Goal: Information Seeking & Learning: Find specific fact

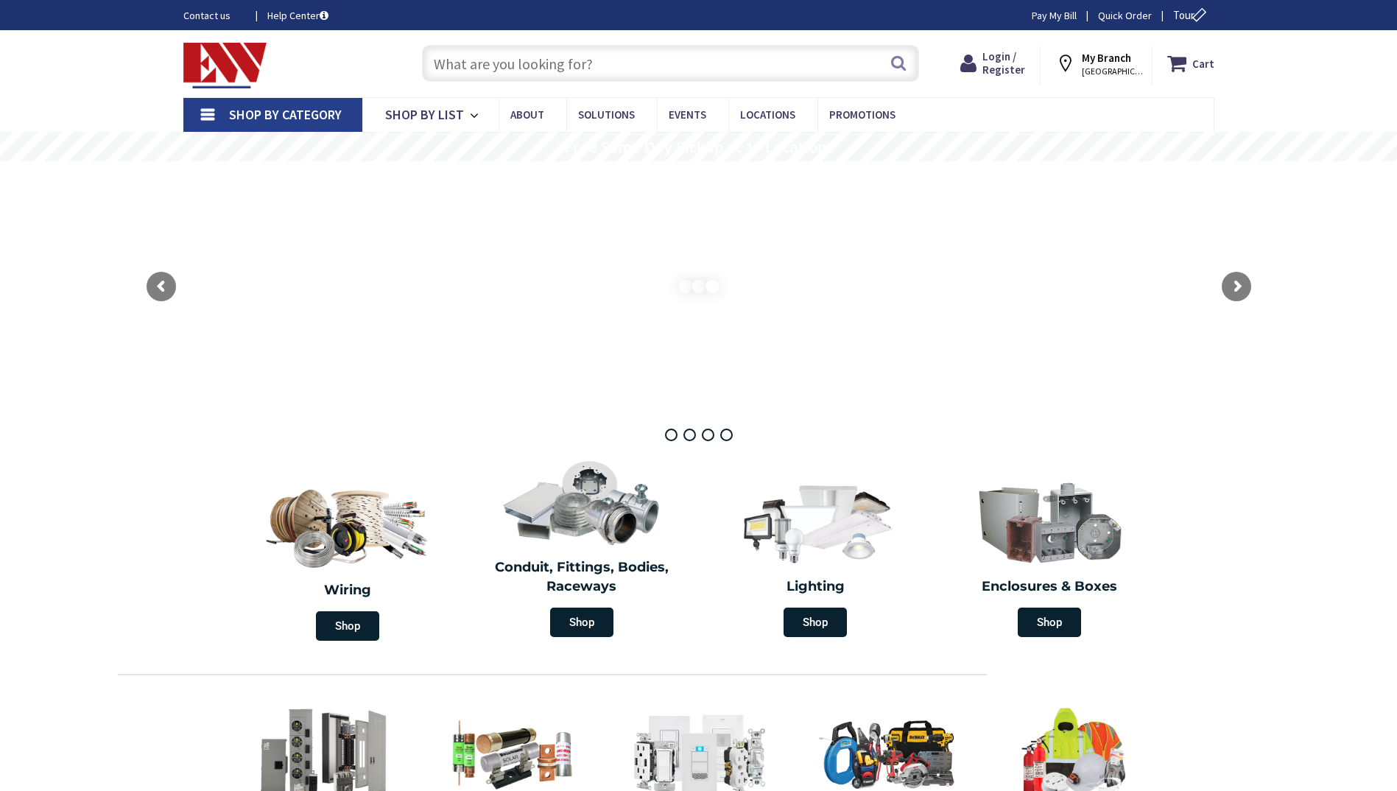
click at [476, 66] on input "text" at bounding box center [670, 63] width 497 height 37
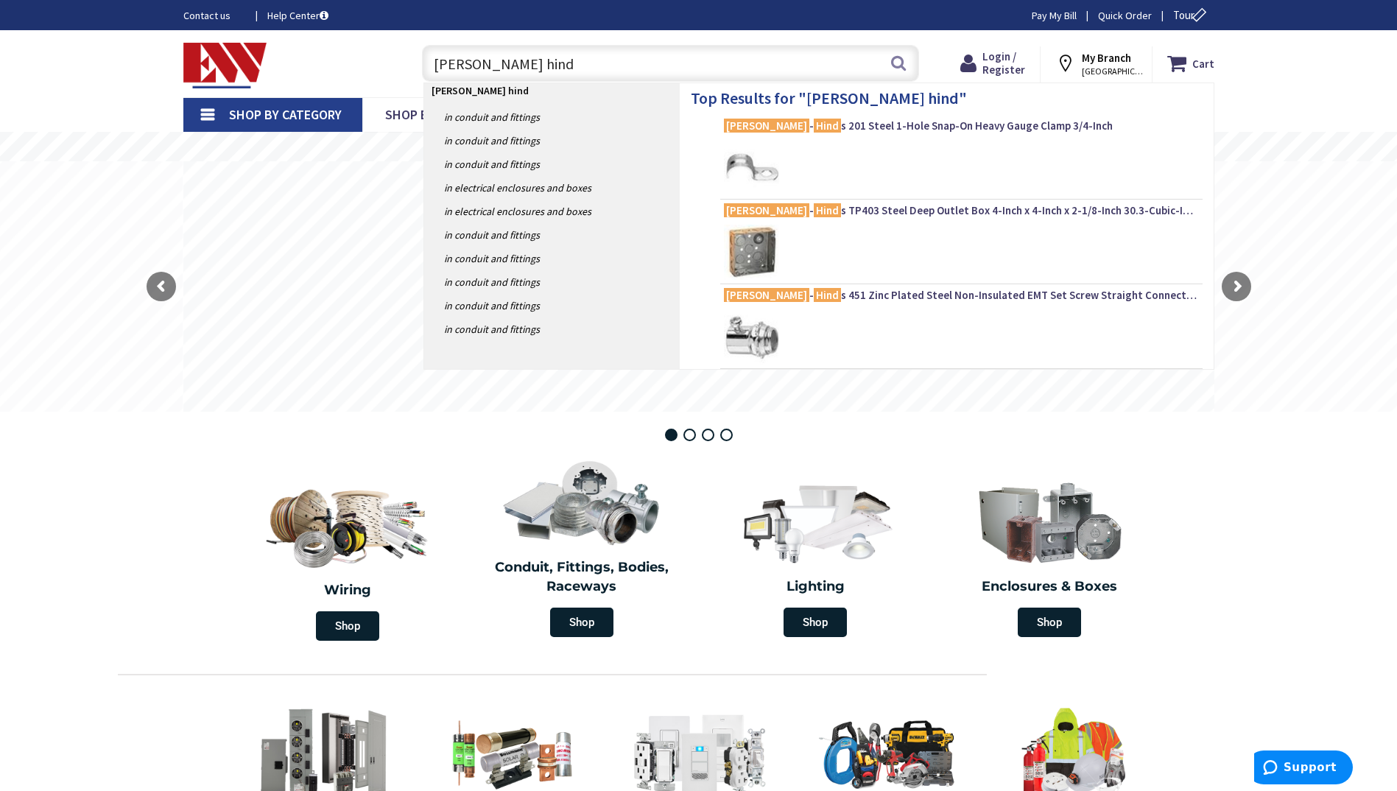
type input "crose hinds"
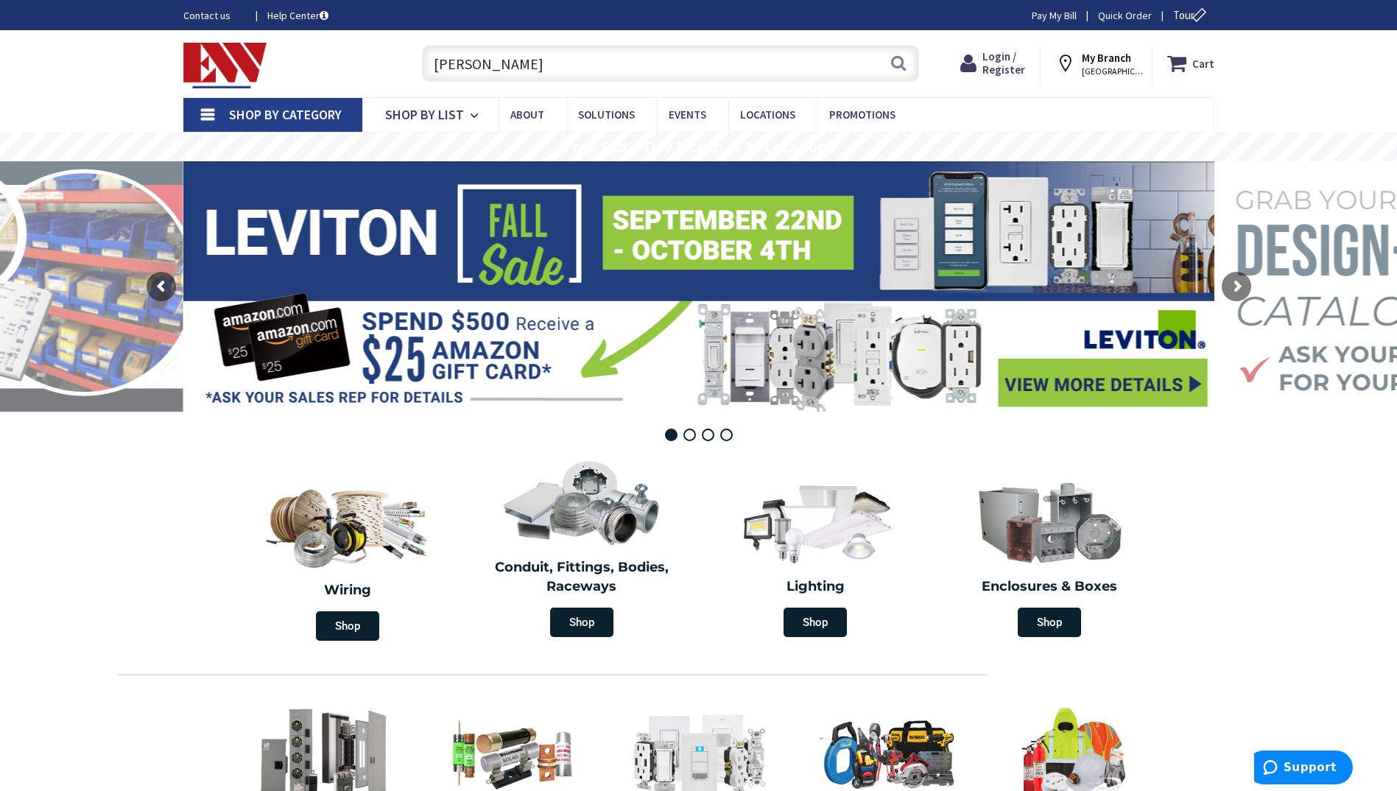
click at [449, 63] on input "crose hinds" at bounding box center [670, 63] width 497 height 37
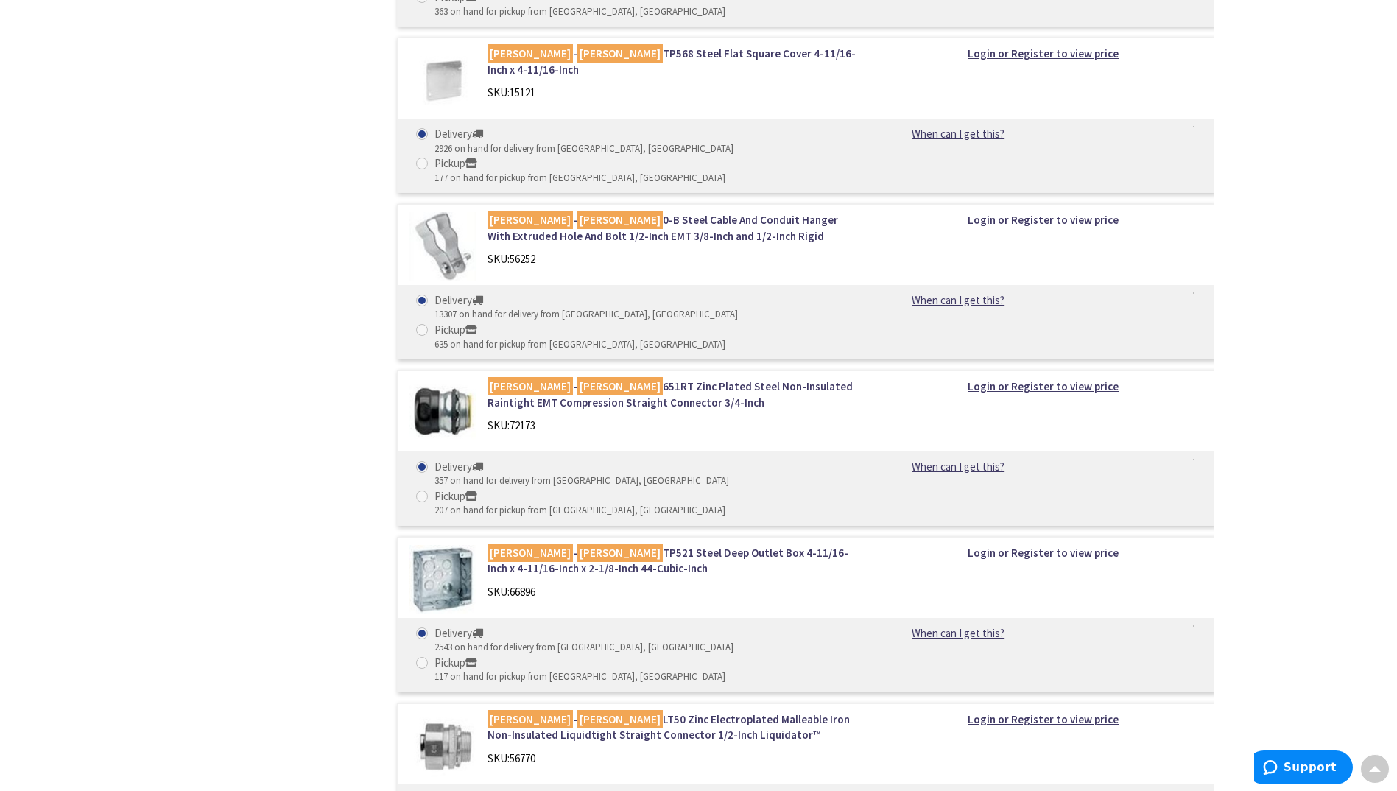
scroll to position [3681, 0]
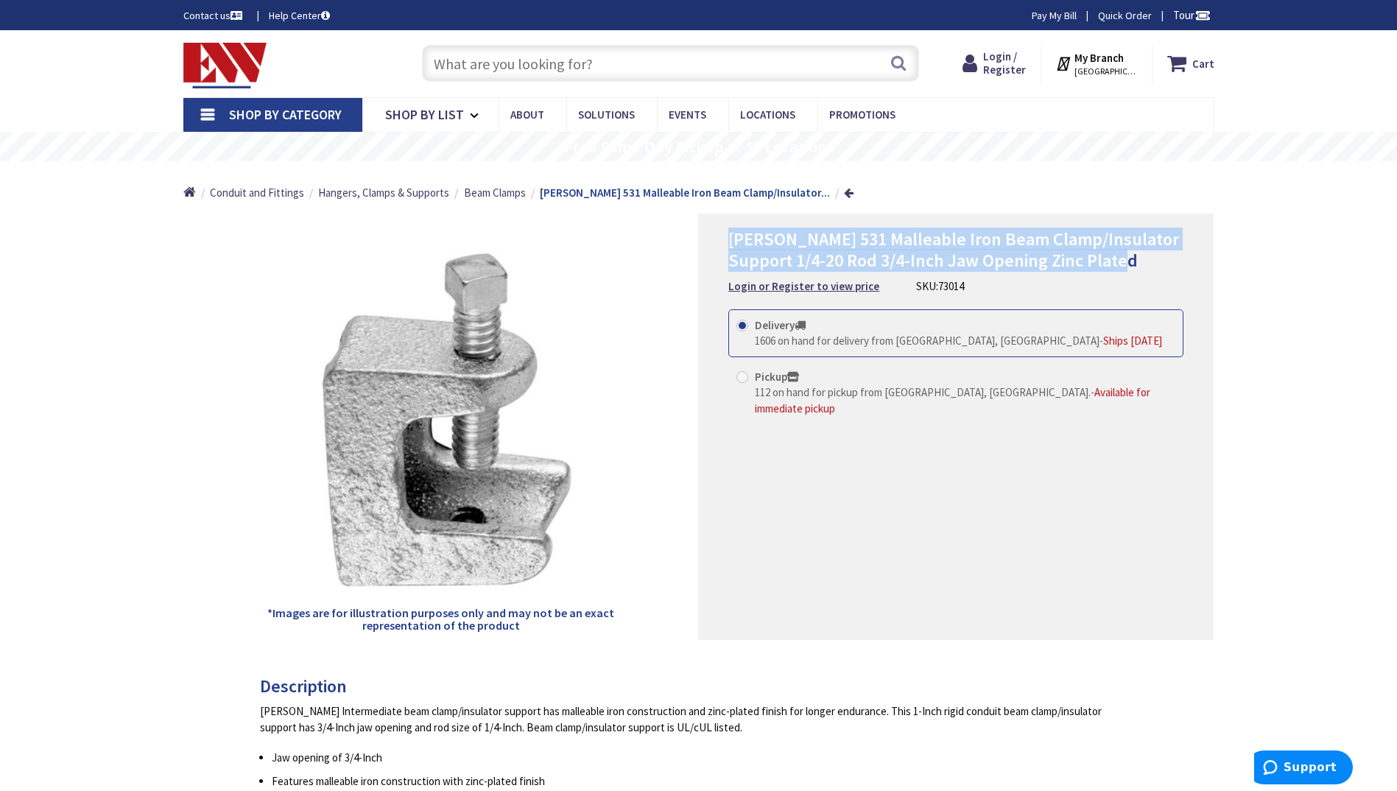
drag, startPoint x: 1137, startPoint y: 263, endPoint x: 730, endPoint y: 238, distance: 407.2
click at [730, 238] on h1 "Crouse-Hinds 531 Malleable Iron Beam Clamp/Insulator Support 1/4-20 Rod 3/4-Inc…" at bounding box center [955, 250] width 455 height 43
copy span "Crouse-Hinds 531 Malleable Iron Beam Clamp/Insulator Support 1/4-20 Rod 3/4-Inc…"
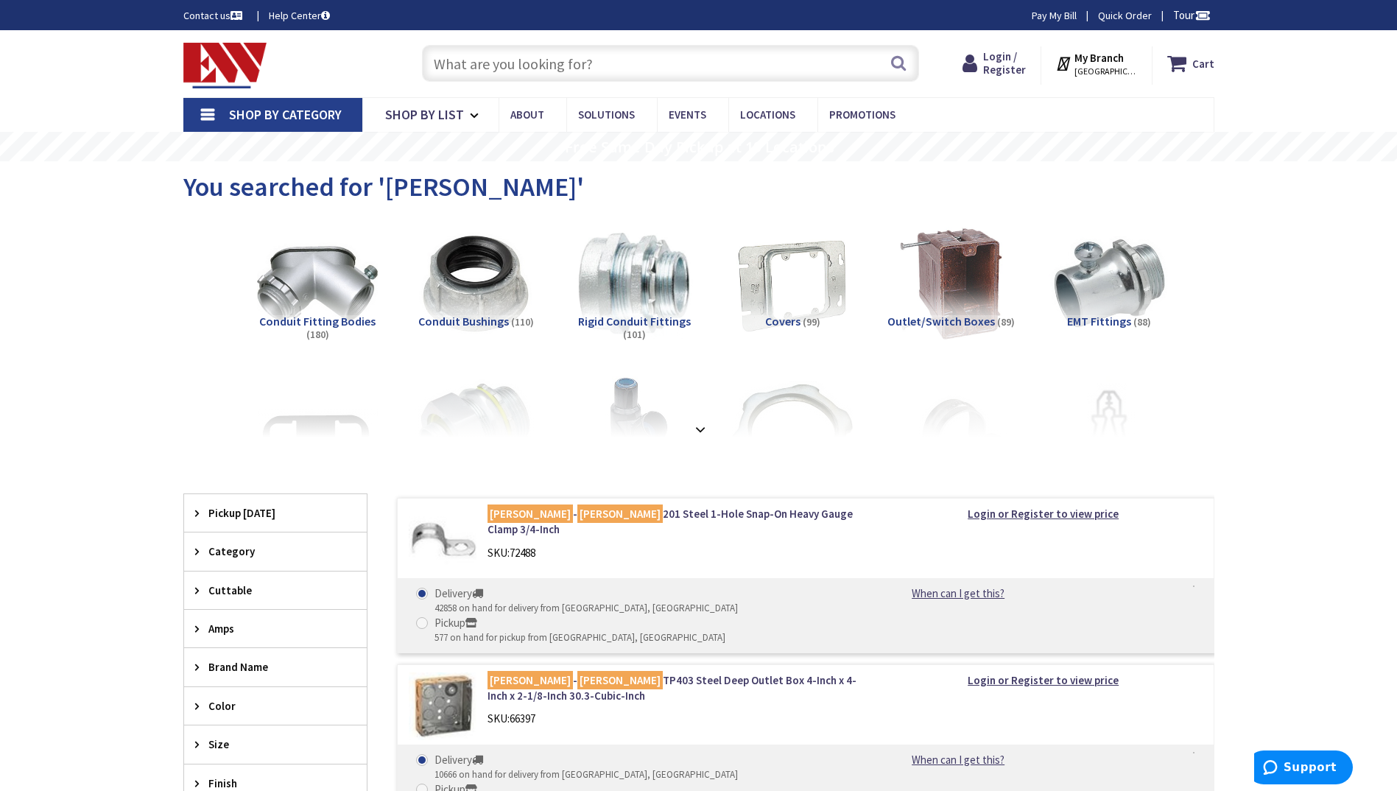
click at [523, 69] on input "text" at bounding box center [670, 63] width 497 height 37
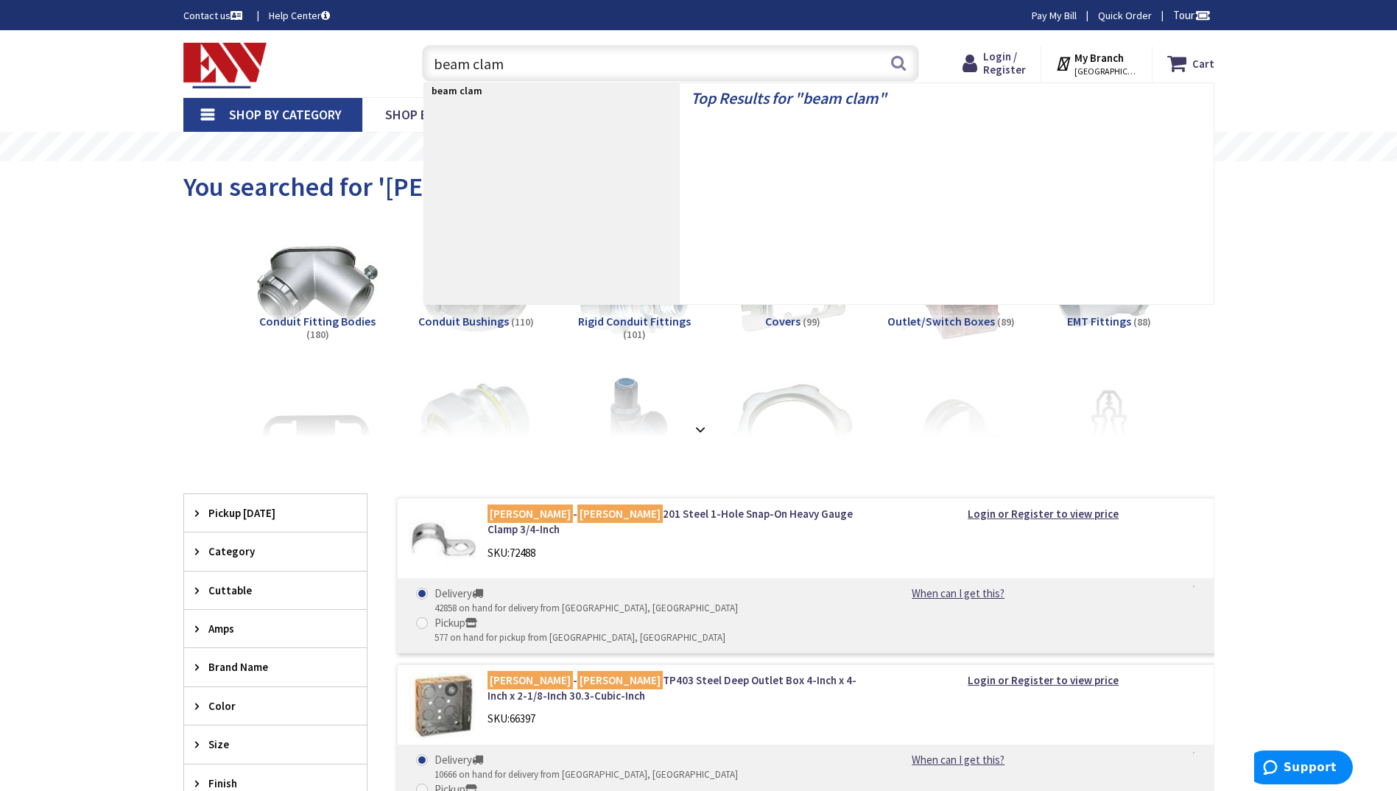
type input "beam clamp"
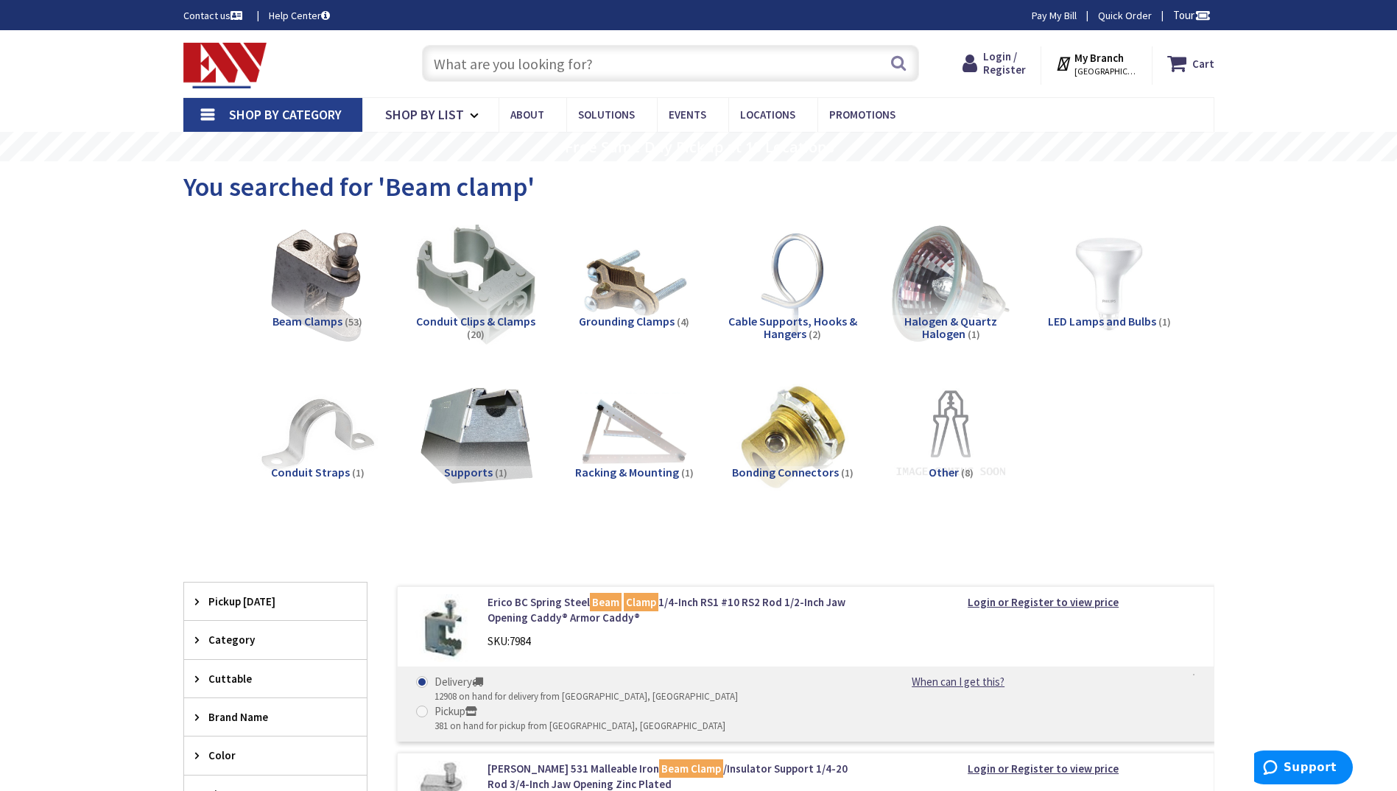
click at [314, 317] on span "Beam Clamps" at bounding box center [307, 321] width 70 height 15
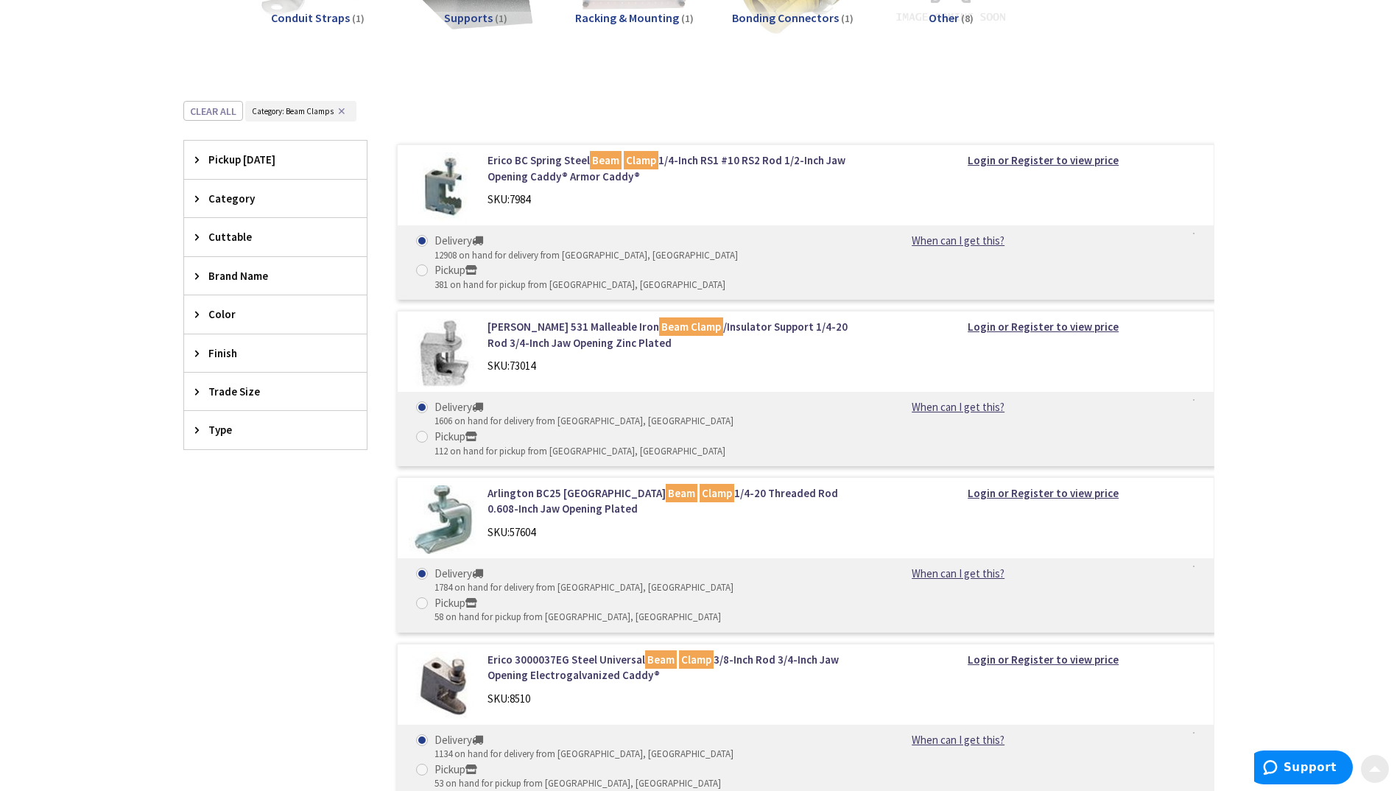
scroll to position [515, 0]
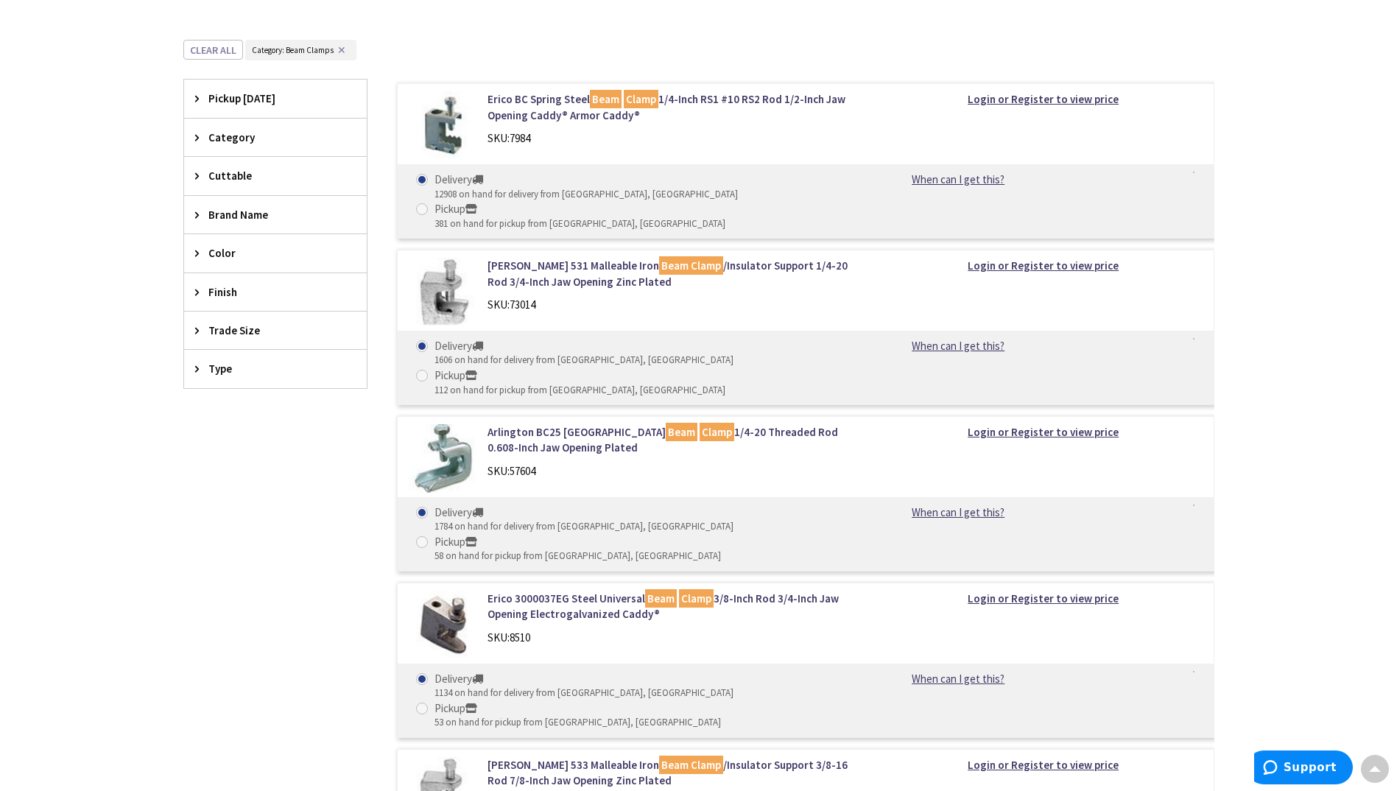
click at [194, 216] on div "Brand Name" at bounding box center [275, 215] width 183 height 38
click at [207, 343] on span "[PERSON_NAME]" at bounding box center [275, 343] width 183 height 25
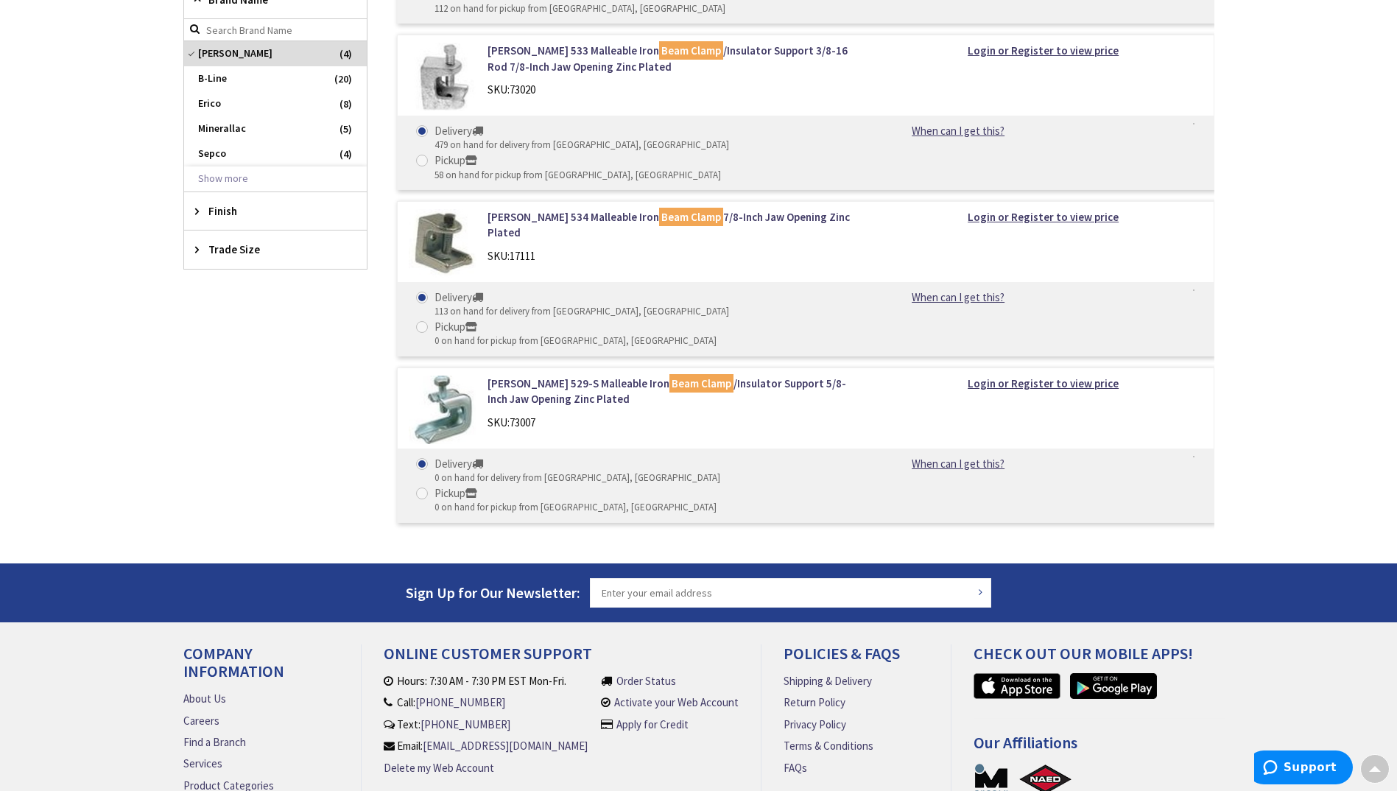
scroll to position [0, 0]
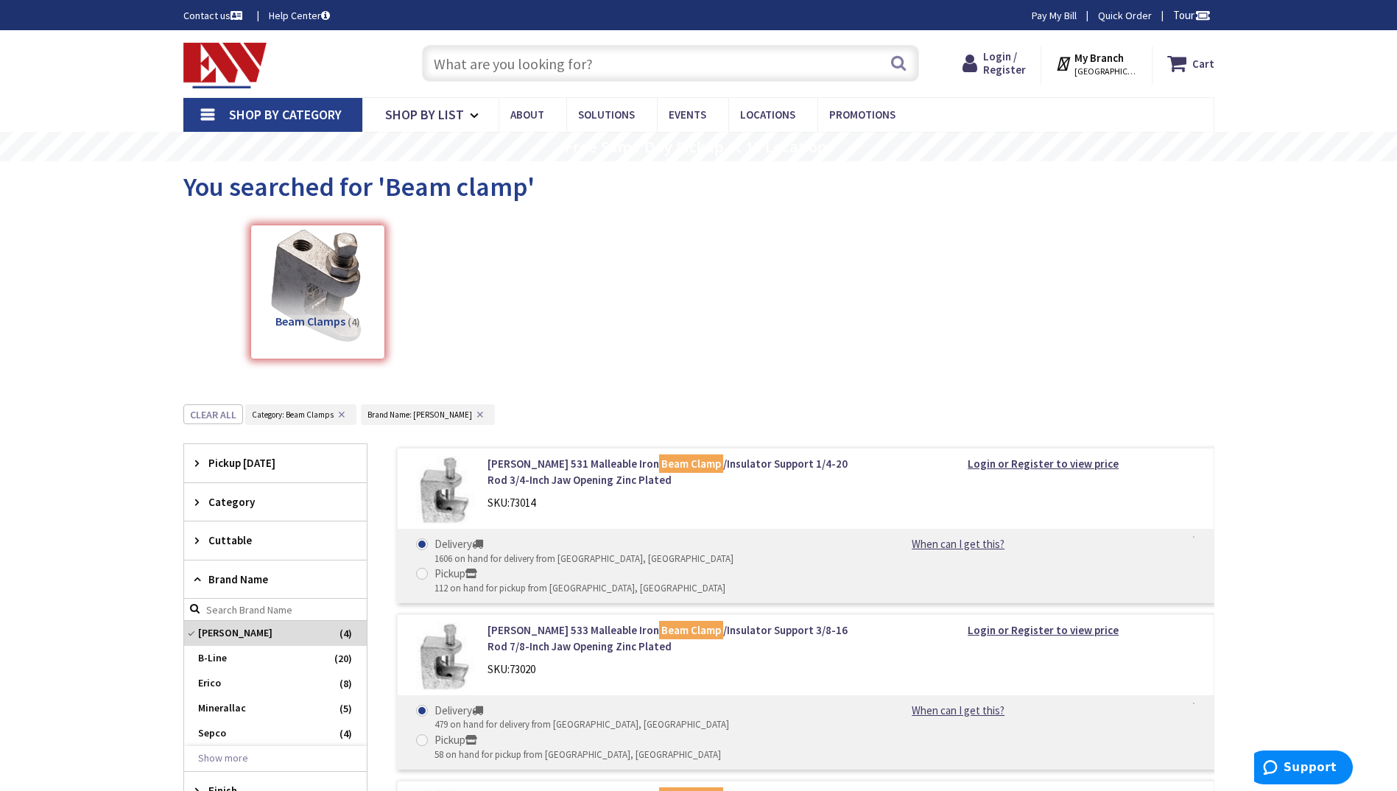
click at [598, 68] on input "text" at bounding box center [670, 63] width 497 height 37
